Goal: Transaction & Acquisition: Download file/media

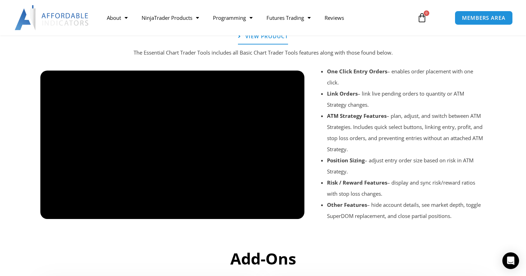
scroll to position [790, 0]
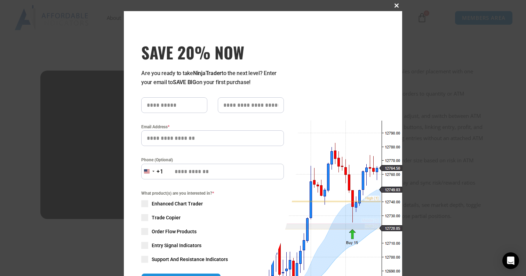
click at [396, 6] on span "SAVE 20% NOW popup" at bounding box center [396, 5] width 11 height 4
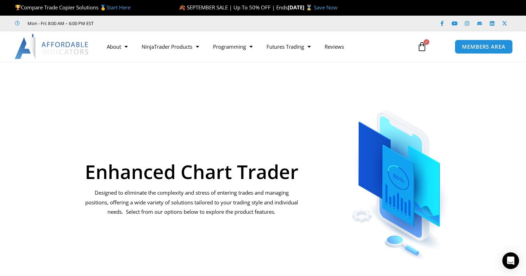
scroll to position [0, 0]
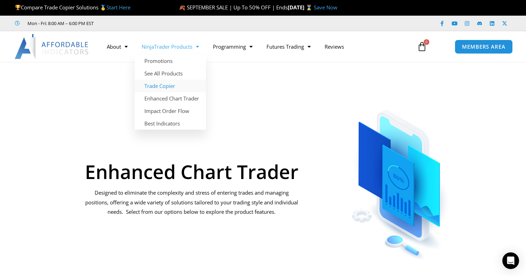
click at [158, 88] on link "Trade Copier" at bounding box center [170, 86] width 71 height 13
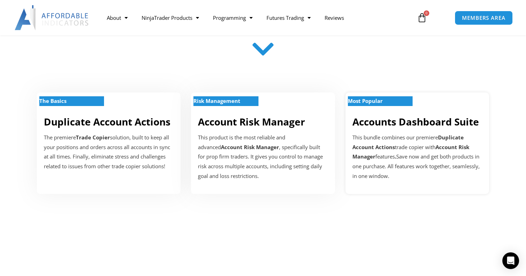
scroll to position [213, 0]
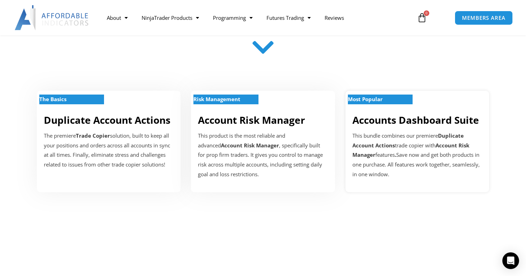
click at [374, 160] on div "This bundle combines our premiere Duplicate Account Actions trade copier with A…" at bounding box center [417, 155] width 130 height 48
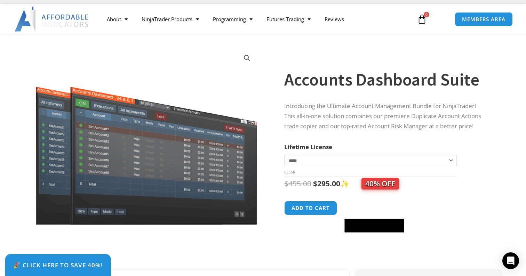
scroll to position [24, 0]
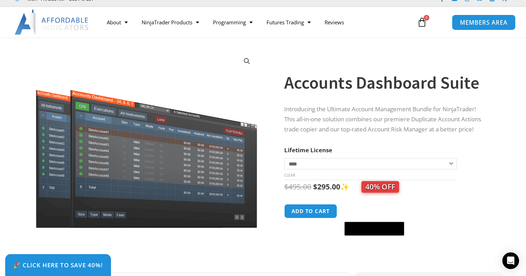
click at [489, 23] on span "MEMBERS AREA" at bounding box center [484, 22] width 48 height 6
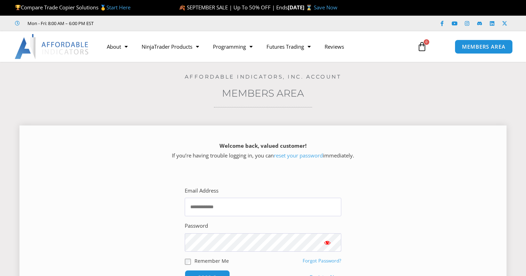
click at [209, 208] on input "Email Address" at bounding box center [263, 207] width 156 height 18
type input "**********"
click at [207, 276] on input "******" at bounding box center [207, 277] width 45 height 14
click at [216, 270] on input "******" at bounding box center [208, 277] width 48 height 15
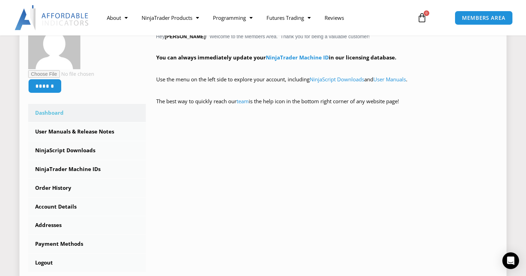
scroll to position [135, 0]
click at [99, 131] on link "User Manuals & Release Notes" at bounding box center [87, 132] width 118 height 18
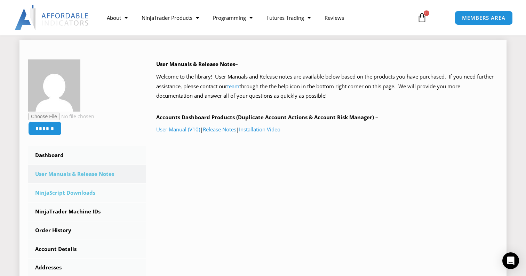
scroll to position [88, 0]
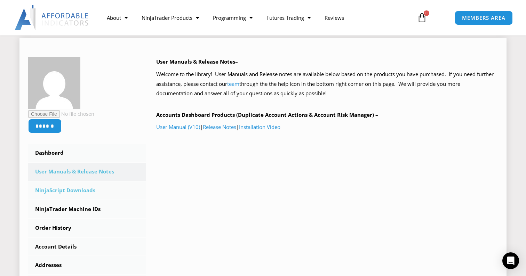
click at [66, 190] on link "NinjaScript Downloads" at bounding box center [87, 190] width 118 height 18
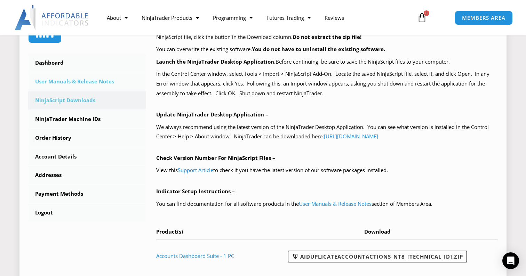
scroll to position [178, 0]
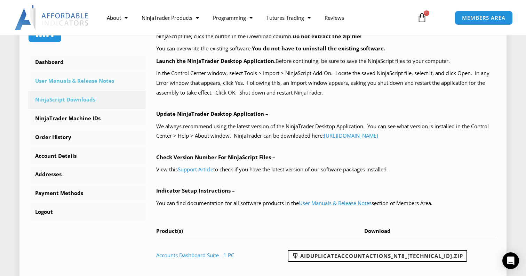
click at [73, 81] on link "User Manuals & Release Notes" at bounding box center [87, 81] width 118 height 18
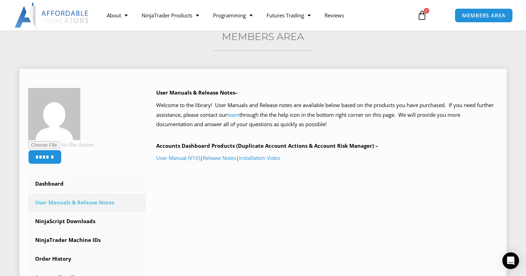
scroll to position [57, 0]
click at [233, 157] on link "Release Notes" at bounding box center [219, 157] width 33 height 7
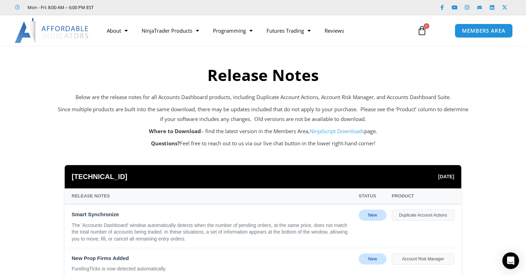
scroll to position [13, 0]
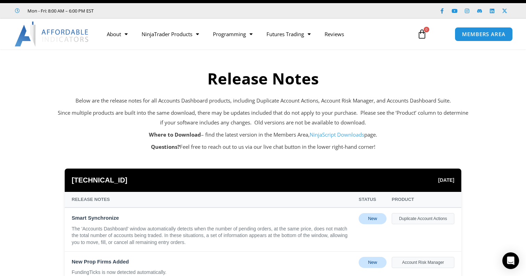
click at [352, 133] on link "NinjaScript Downloads" at bounding box center [336, 134] width 55 height 7
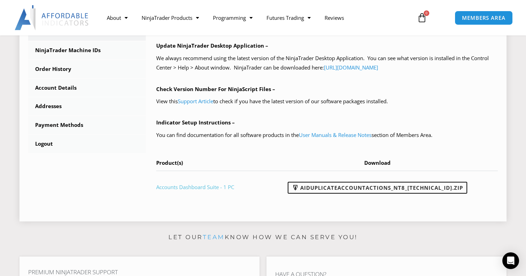
scroll to position [247, 0]
click at [214, 183] on link "Accounts Dashboard Suite - 1 PC" at bounding box center [195, 186] width 78 height 7
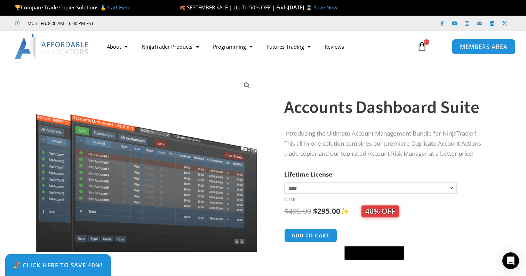
click at [491, 45] on span "MEMBERS AREA" at bounding box center [484, 47] width 48 height 6
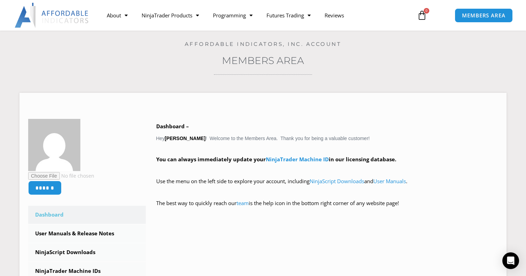
scroll to position [42, 0]
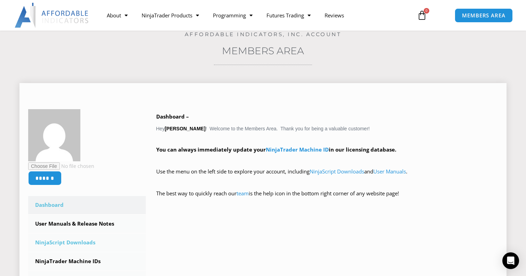
click at [73, 242] on link "NinjaScript Downloads" at bounding box center [87, 243] width 118 height 18
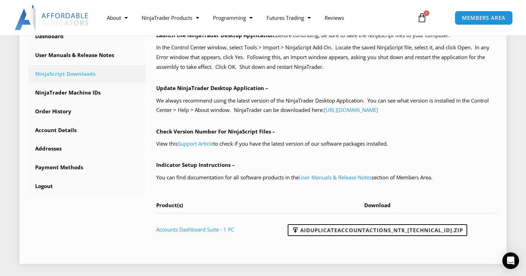
scroll to position [205, 0]
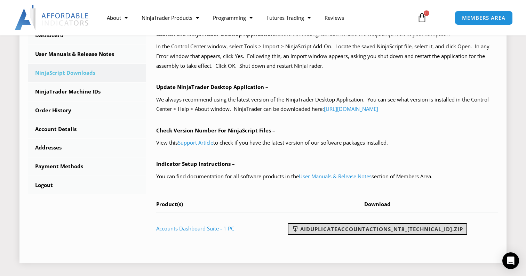
click at [411, 224] on link "AIDuplicateAccountActions_NT8_[TECHNICAL_ID].zip" at bounding box center [377, 229] width 179 height 12
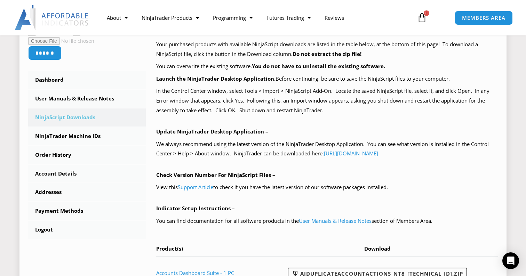
scroll to position [161, 0]
click at [349, 217] on link "User Manuals & Release Notes" at bounding box center [335, 220] width 73 height 7
